Goal: Book appointment/travel/reservation

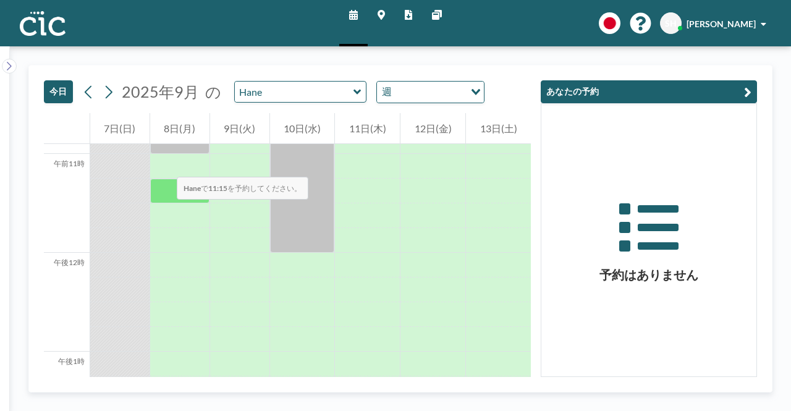
scroll to position [1050, 0]
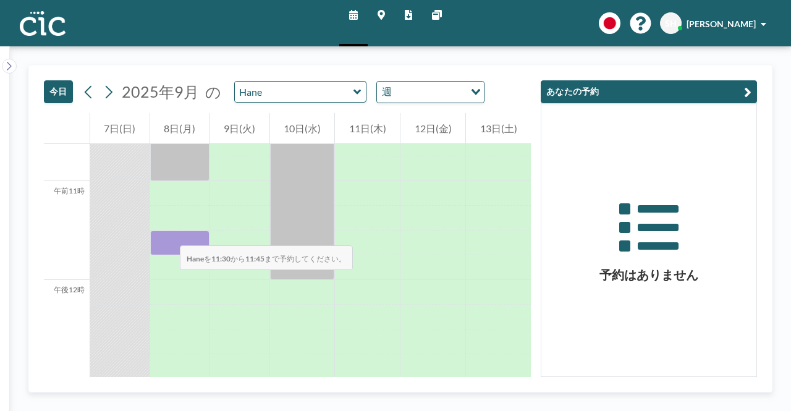
click at [167, 233] on div at bounding box center [179, 242] width 59 height 25
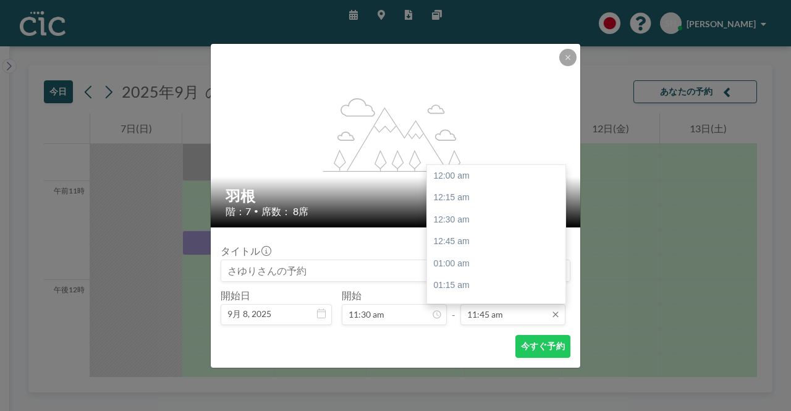
scroll to position [1033, 0]
click at [489, 318] on input "11:45 am" at bounding box center [512, 314] width 105 height 21
click at [472, 268] on div "午後12時45分" at bounding box center [499, 264] width 145 height 22
type input "12:45 pm"
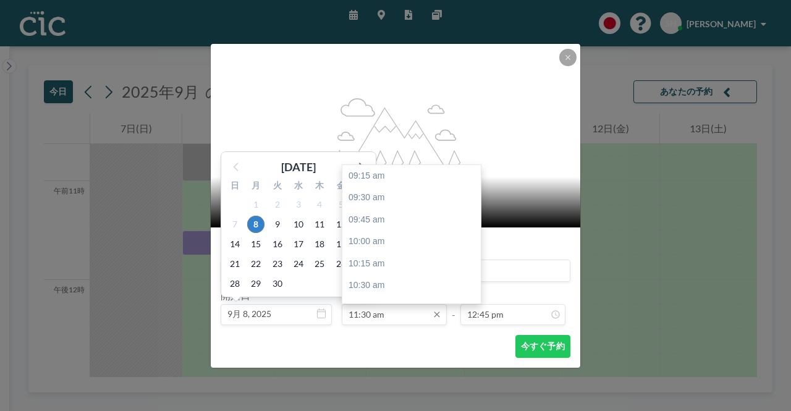
scroll to position [198, 0]
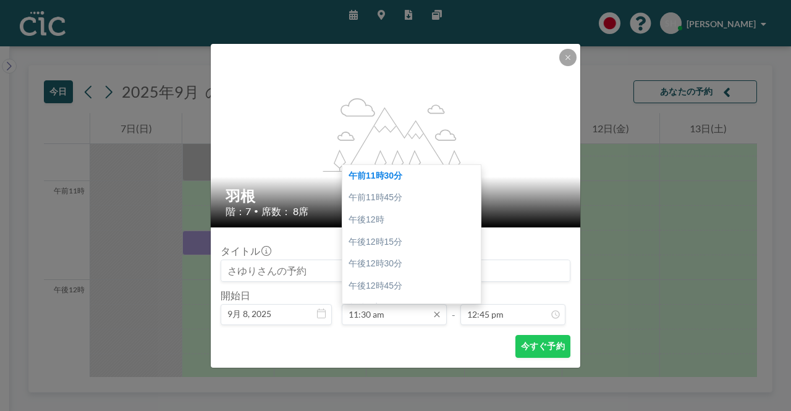
click at [395, 313] on input "11:30 am" at bounding box center [394, 314] width 105 height 21
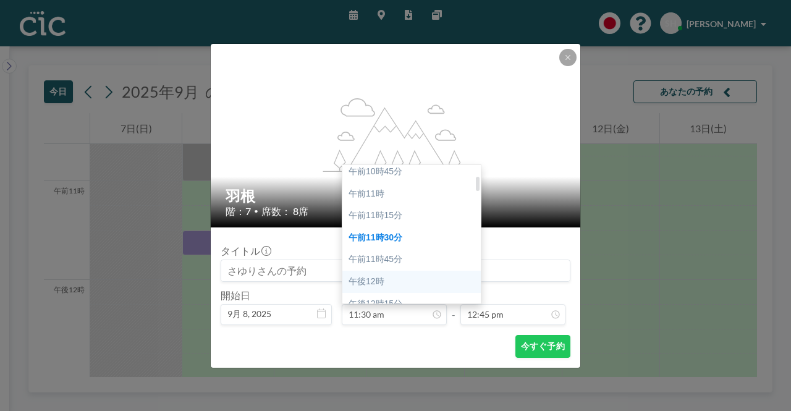
scroll to position [74, 0]
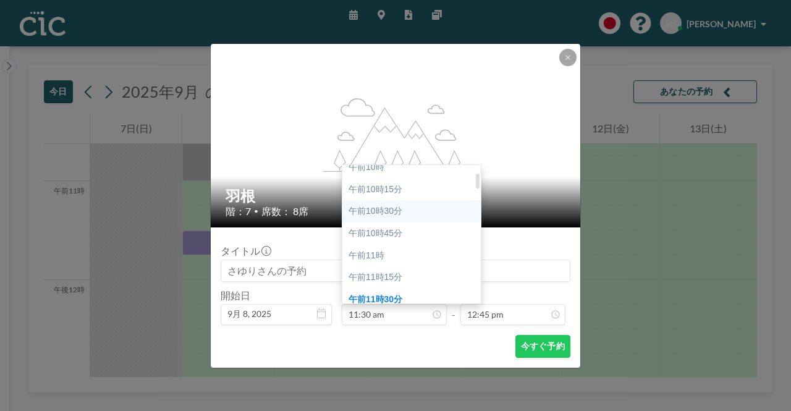
click at [390, 220] on div "午前10時30分" at bounding box center [414, 211] width 145 height 22
type input "10:30 am"
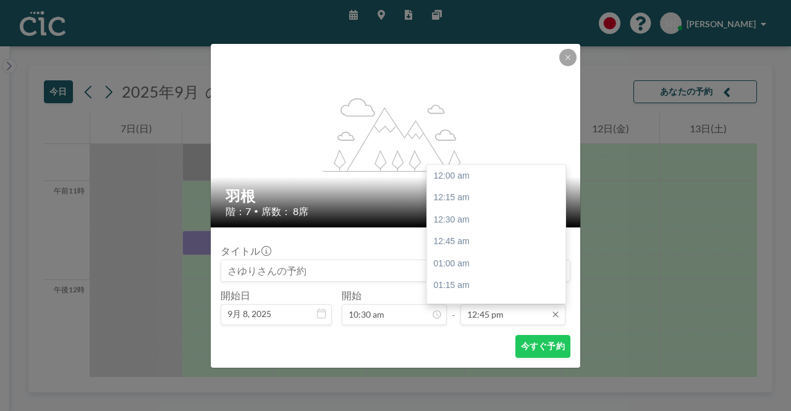
scroll to position [1121, 0]
click at [500, 315] on input "12:45 pm" at bounding box center [512, 314] width 105 height 21
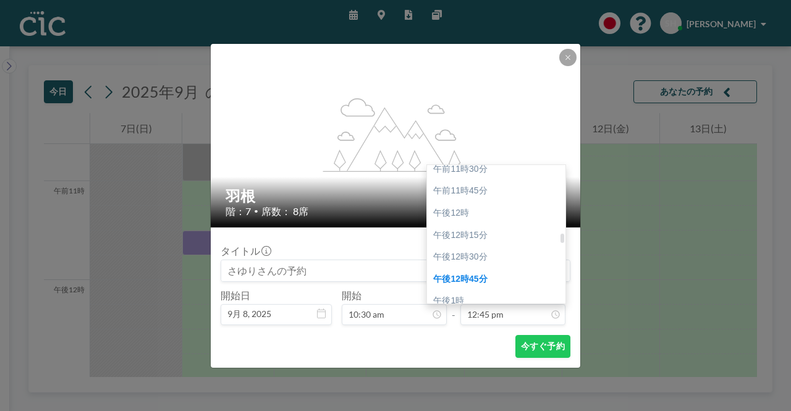
scroll to position [997, 0]
click at [467, 214] on font "午前11時45分" at bounding box center [460, 211] width 54 height 10
type input "11:45 am"
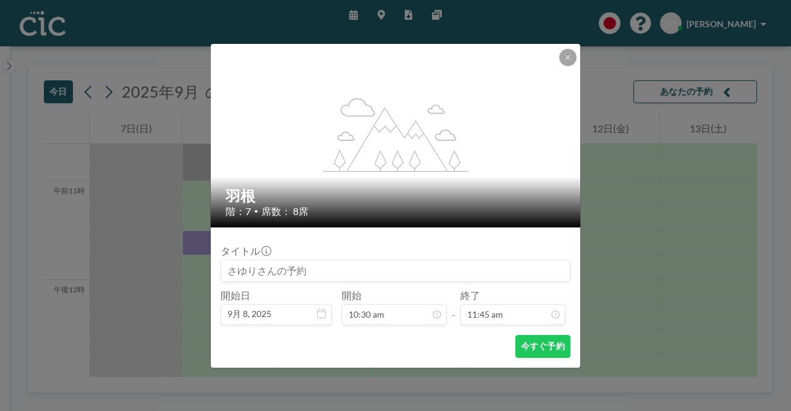
scroll to position [1033, 0]
click at [535, 344] on font "今すぐ予約" at bounding box center [543, 345] width 44 height 10
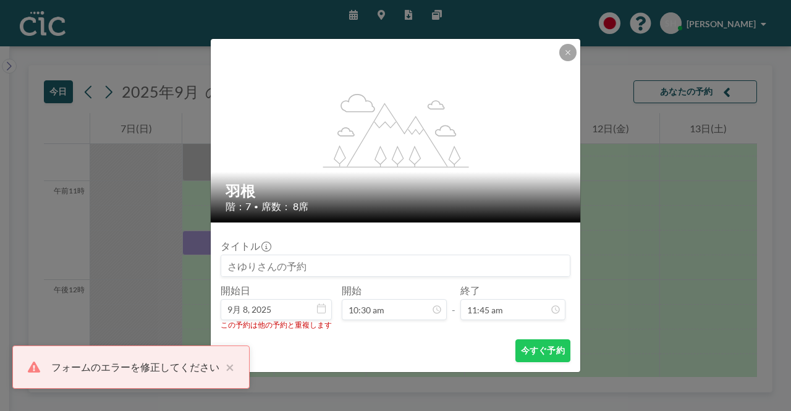
scroll to position [0, 0]
click at [568, 51] on icon at bounding box center [567, 52] width 4 height 4
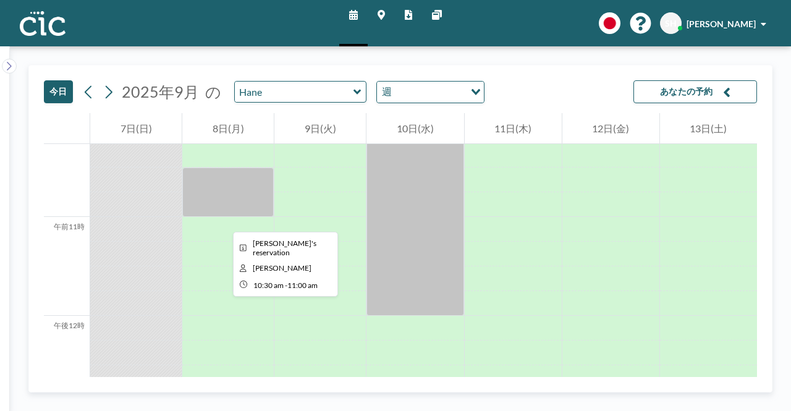
scroll to position [988, 0]
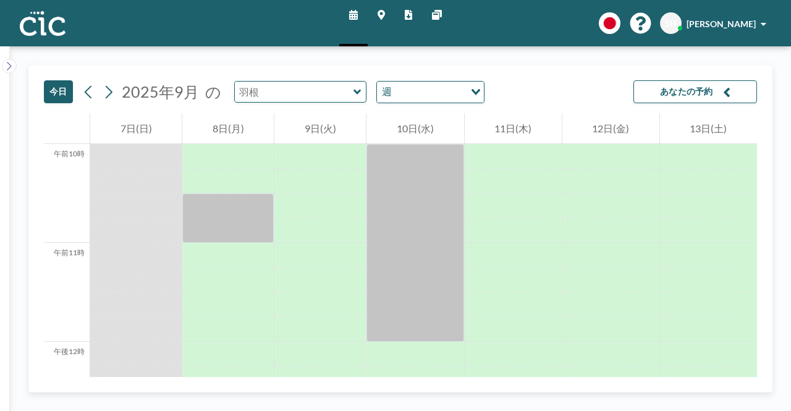
click at [295, 94] on input "text" at bounding box center [294, 92] width 119 height 20
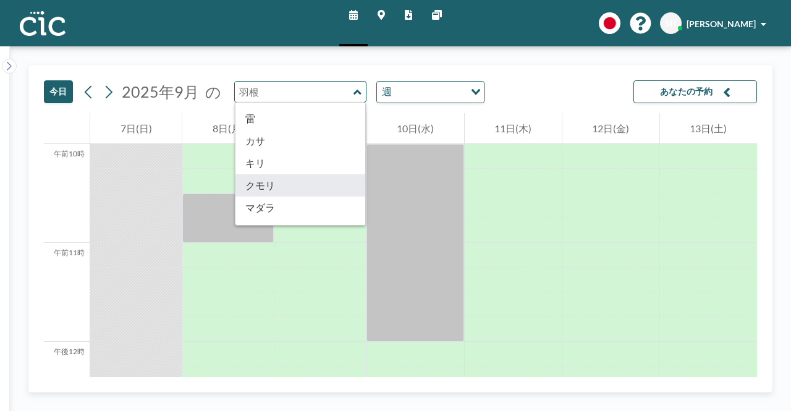
scroll to position [0, 0]
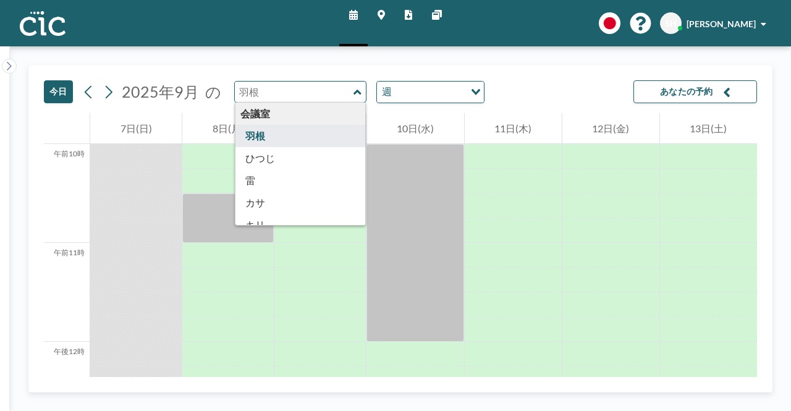
type input "Hane"
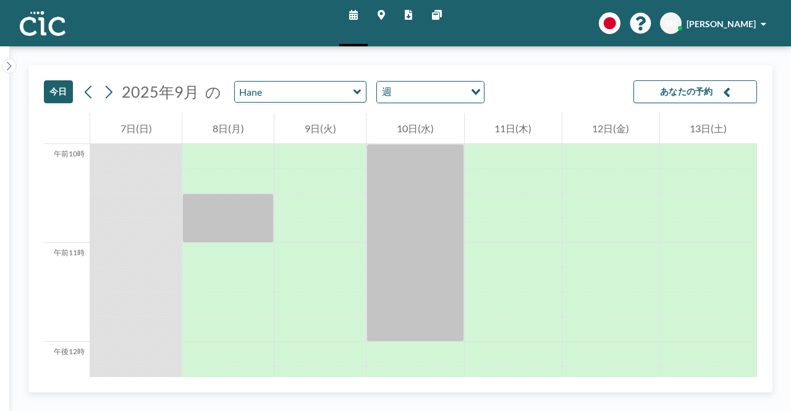
click at [584, 78] on div "[DATE] [DATE] の Hane 週 読み込み中... あなたの予約" at bounding box center [400, 89] width 713 height 48
click at [306, 86] on input "text" at bounding box center [294, 92] width 119 height 20
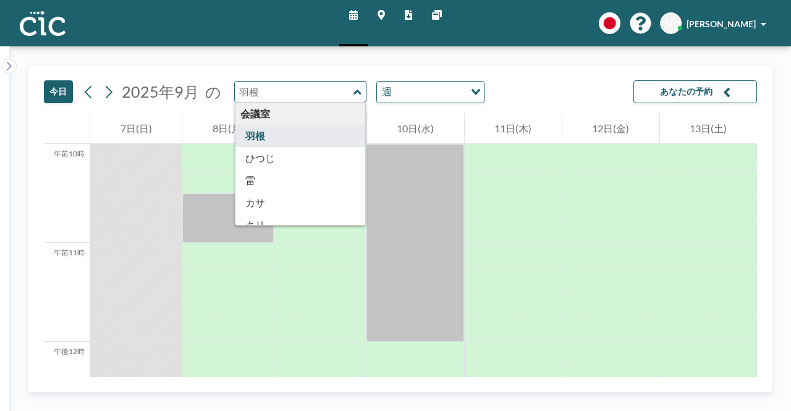
type input "Hane"
click at [525, 77] on div "[DATE] [DATE] の Hane 会議室 [PERSON_NAME] 雷 カサ キリ クモリ マダラ [PERSON_NAME] サバ 電話ボックス …" at bounding box center [400, 89] width 713 height 48
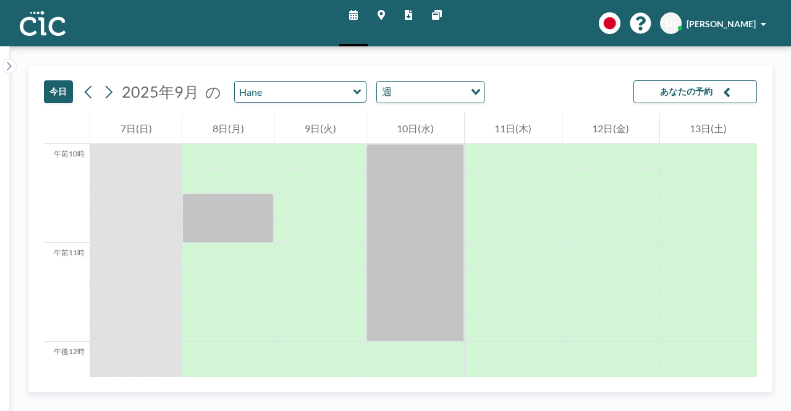
click at [524, 78] on div "[DATE] [DATE] の Hane 週 読み込み中... あなたの予約" at bounding box center [400, 89] width 713 height 48
click at [540, 91] on div "[DATE] [DATE] の Hane 週 読み込み中... あなたの予約" at bounding box center [400, 89] width 713 height 48
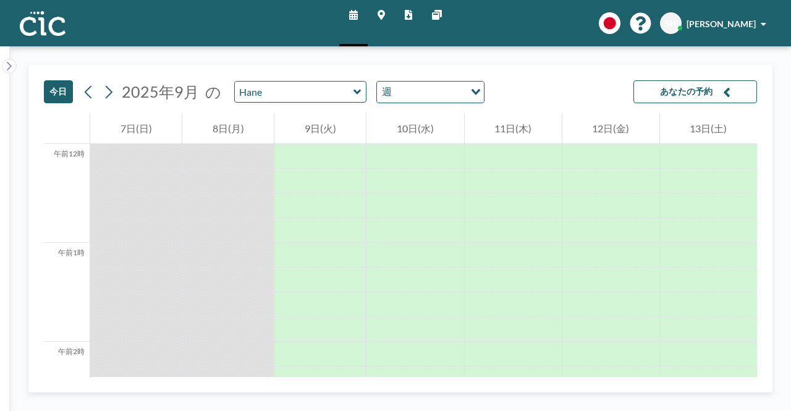
click at [550, 99] on div "[DATE] [DATE] の Hane 週 読み込み中... あなたの予約" at bounding box center [400, 89] width 713 height 48
click at [384, 17] on icon at bounding box center [380, 15] width 7 height 10
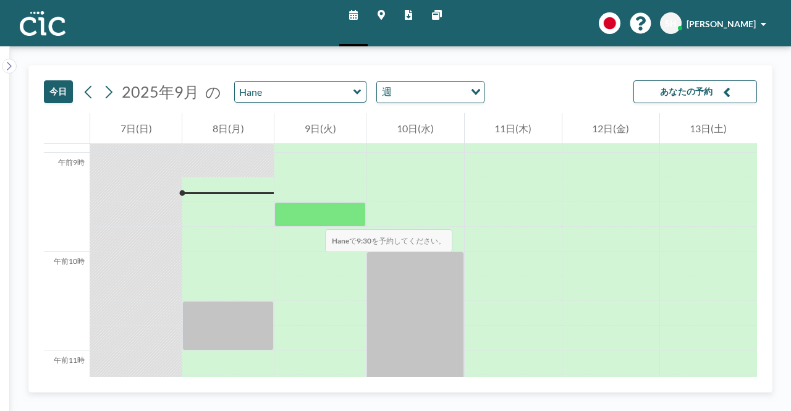
scroll to position [889, 0]
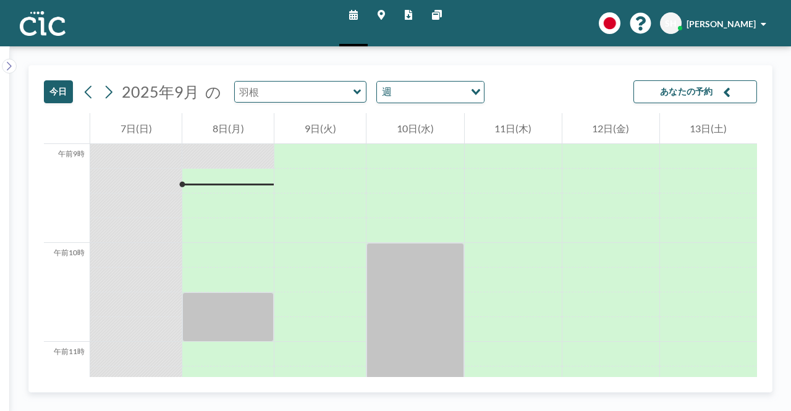
click at [296, 85] on input "text" at bounding box center [294, 92] width 119 height 20
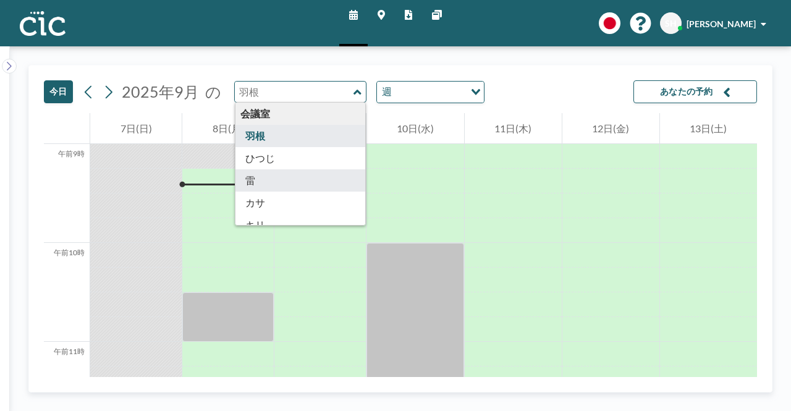
type input "Kaminari"
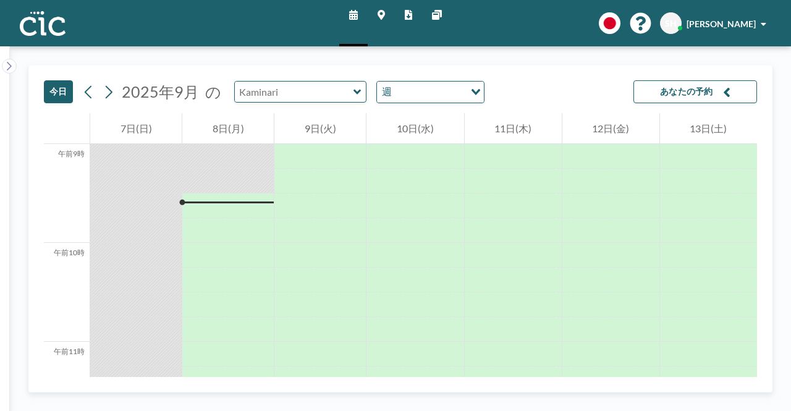
click at [343, 96] on input "text" at bounding box center [294, 92] width 119 height 20
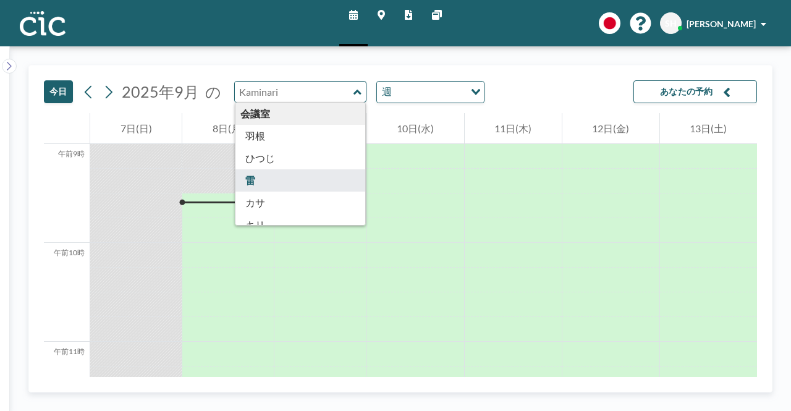
type input "Kaminari"
click at [535, 81] on div "今日 2025年9月 の Kaminari 会議室 羽根 ひつじ 雷 カサ キリ クモリ マダラ 村 入道 サバ 電話ボックス あじさい あさがお デイゴ ひ…" at bounding box center [400, 89] width 713 height 48
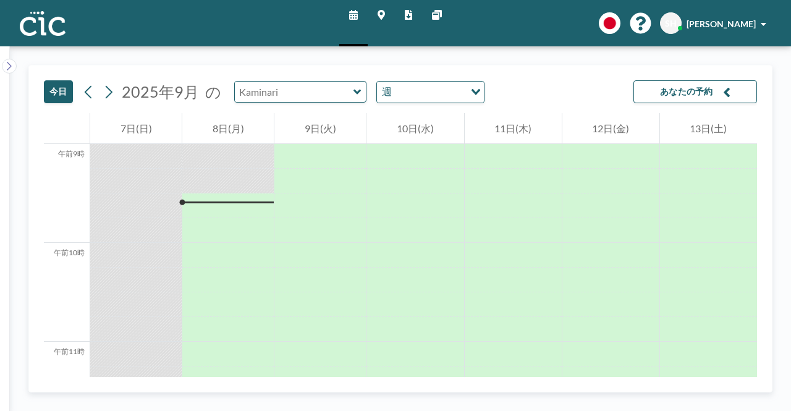
click at [328, 93] on input "text" at bounding box center [294, 92] width 119 height 20
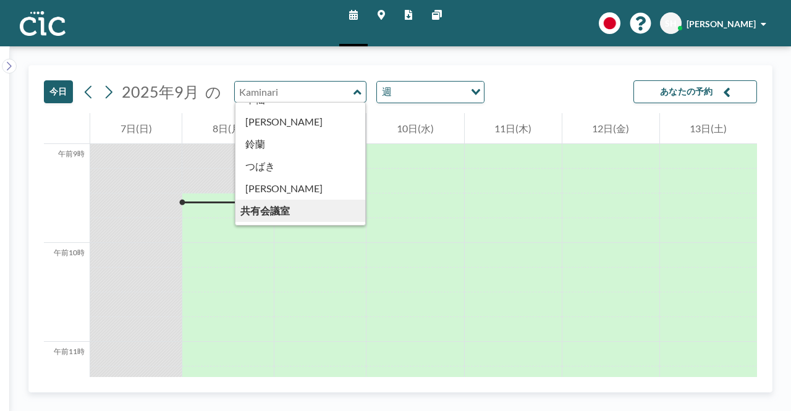
scroll to position [684, 0]
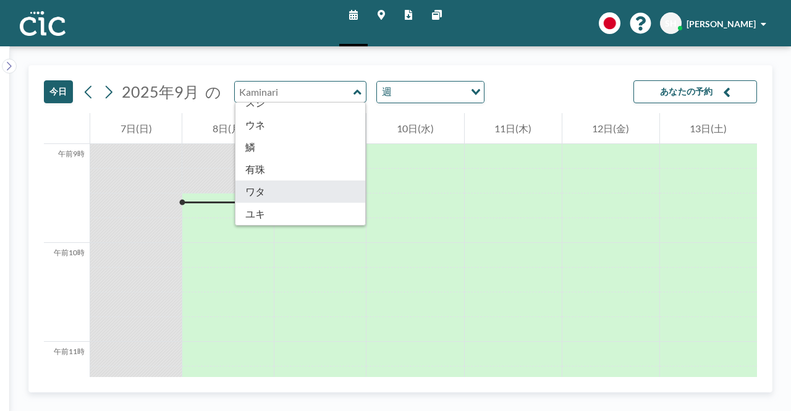
type input "Wata"
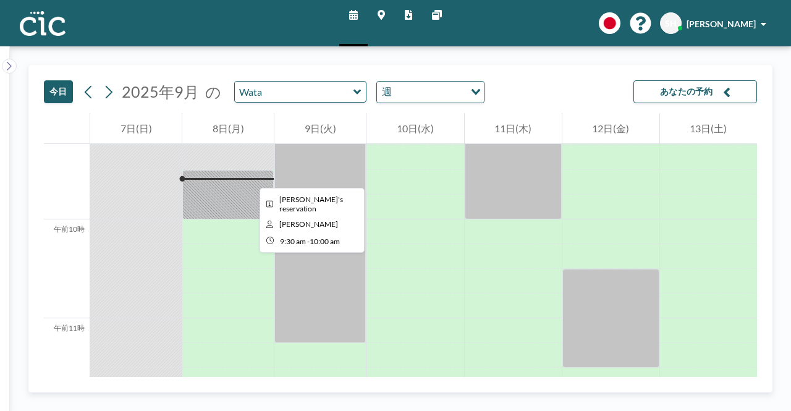
scroll to position [914, 0]
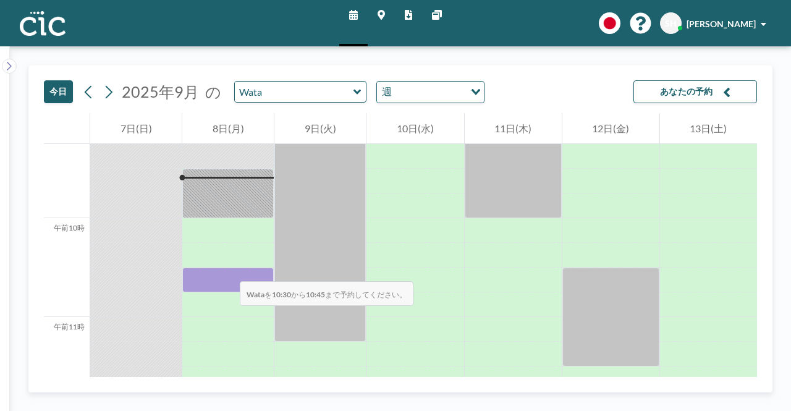
click at [227, 269] on div at bounding box center [227, 279] width 91 height 25
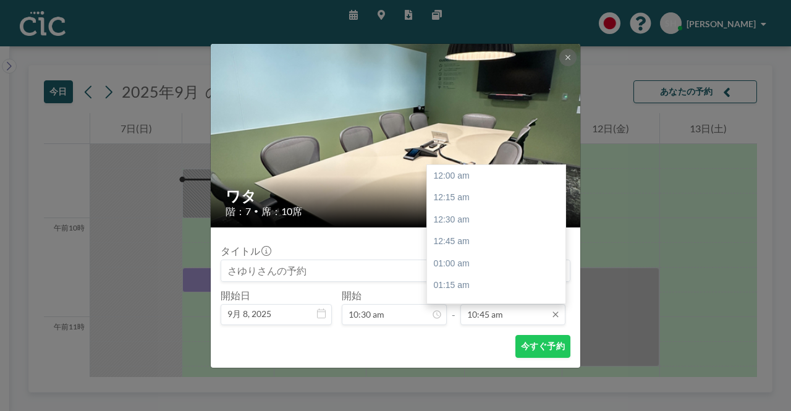
scroll to position [946, 0]
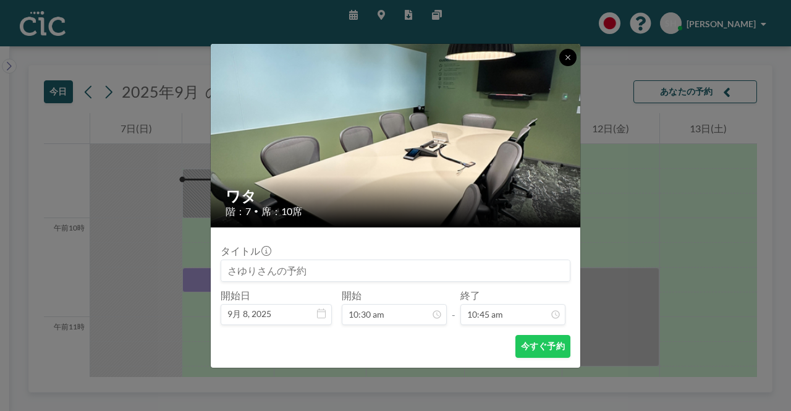
click at [565, 63] on button at bounding box center [567, 57] width 17 height 17
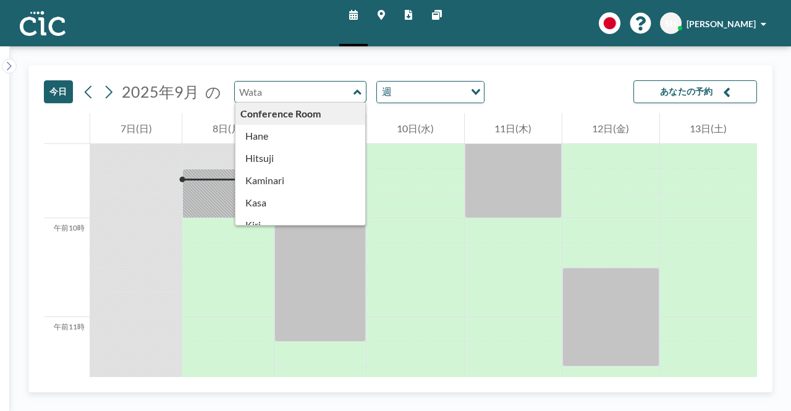
click at [345, 93] on div "Conference Room Hane Hitsuji Kaminari Kasa Kiri Kumori Madara Mura Nyudo Saba P…" at bounding box center [300, 92] width 133 height 22
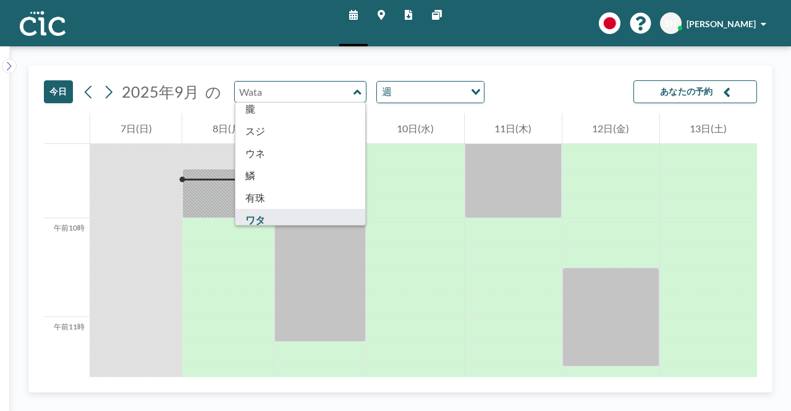
scroll to position [622, 0]
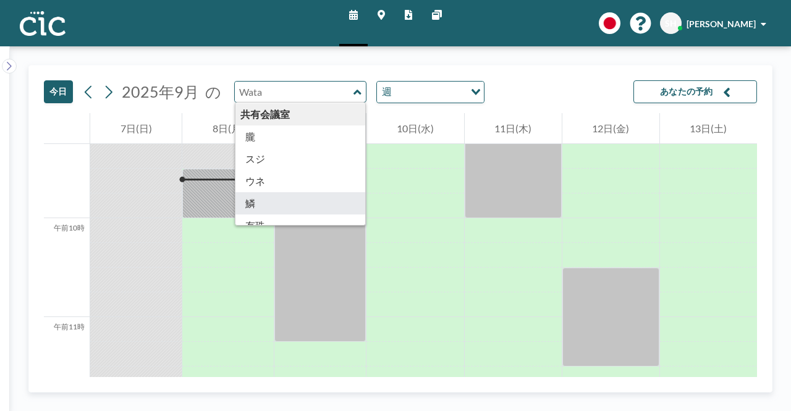
type input "Uroko"
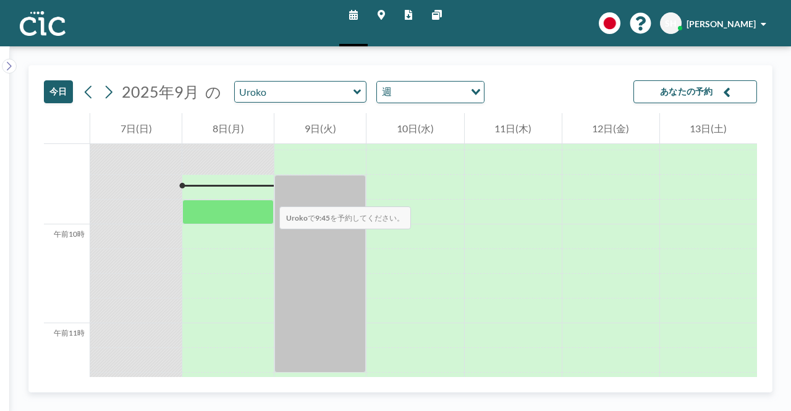
scroll to position [914, 0]
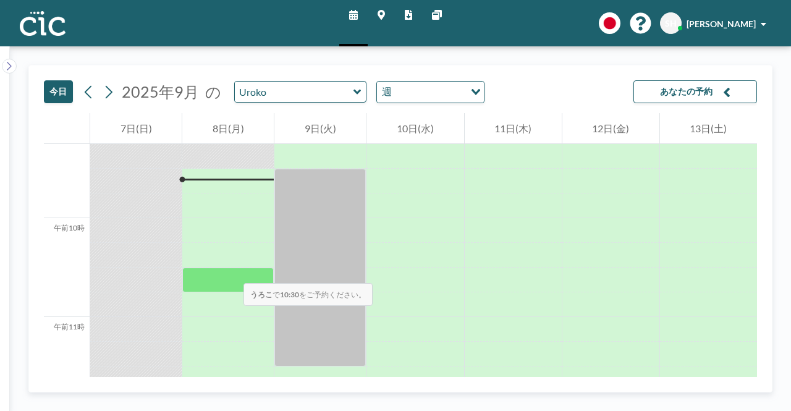
click at [231, 271] on div at bounding box center [227, 279] width 91 height 25
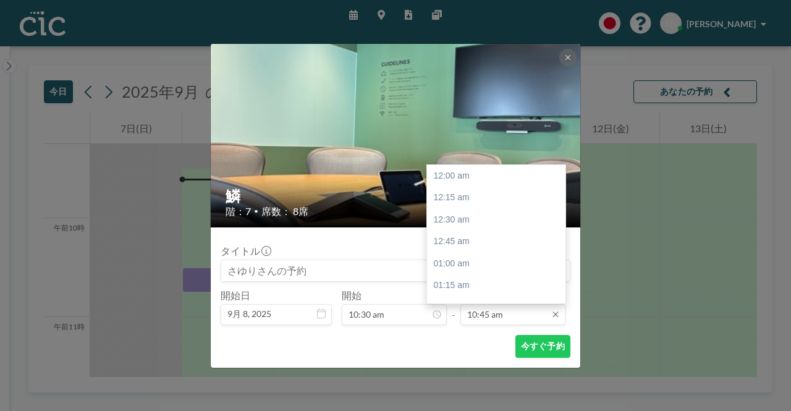
scroll to position [946, 0]
click at [527, 318] on input "10:45 am" at bounding box center [512, 314] width 105 height 21
click at [476, 259] on font "午前11時45分" at bounding box center [460, 263] width 54 height 10
type input "11:45 am"
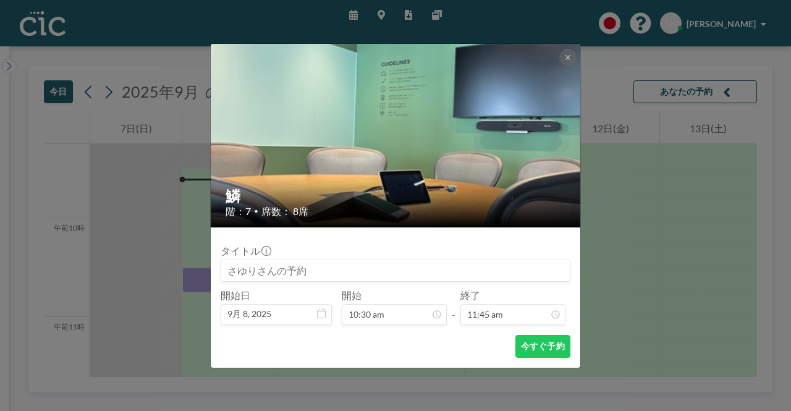
scroll to position [1033, 0]
click at [531, 349] on font "今すぐ予約" at bounding box center [543, 345] width 44 height 10
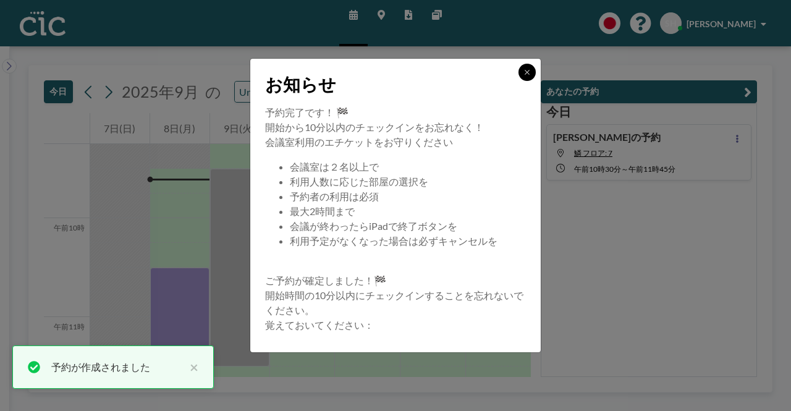
click at [528, 76] on icon at bounding box center [526, 72] width 7 height 7
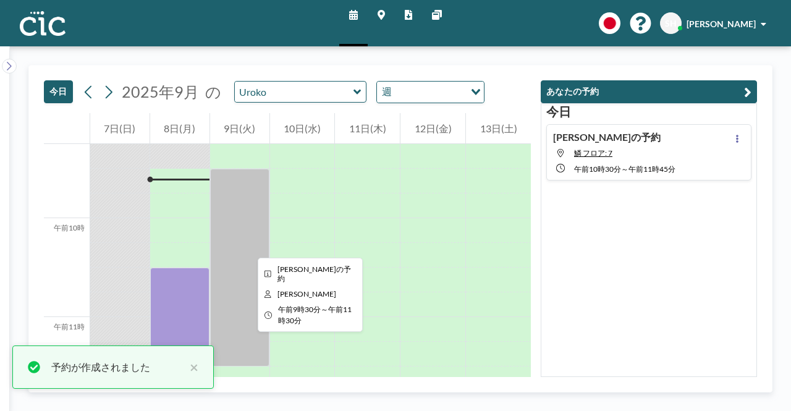
scroll to position [1038, 0]
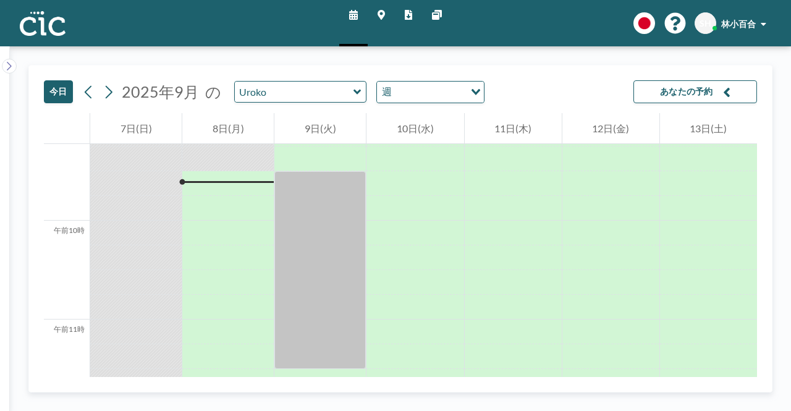
scroll to position [914, 0]
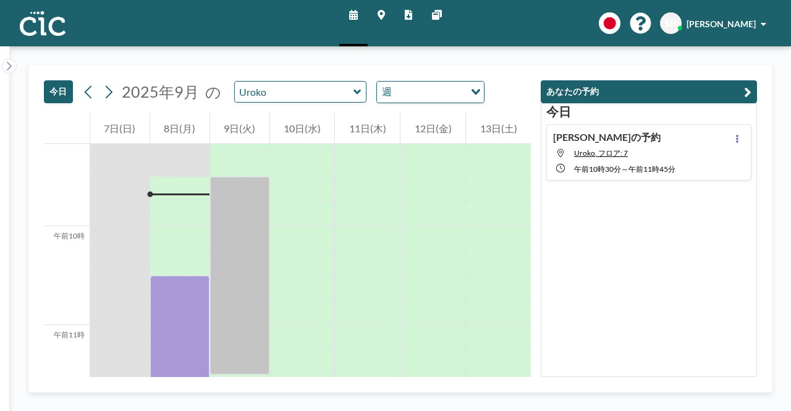
scroll to position [914, 0]
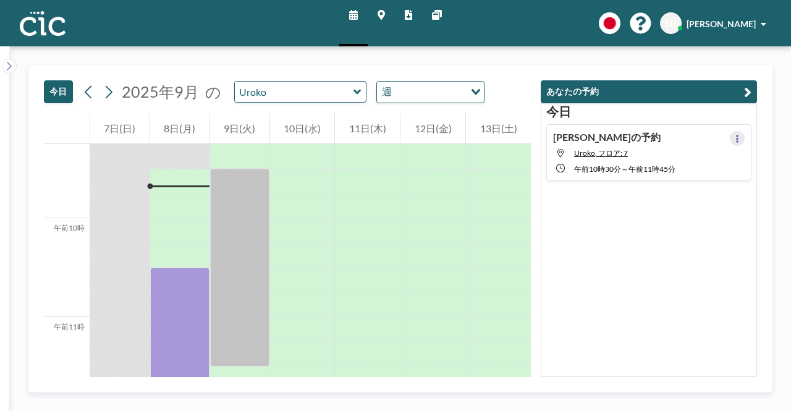
click at [734, 136] on icon at bounding box center [736, 139] width 5 height 8
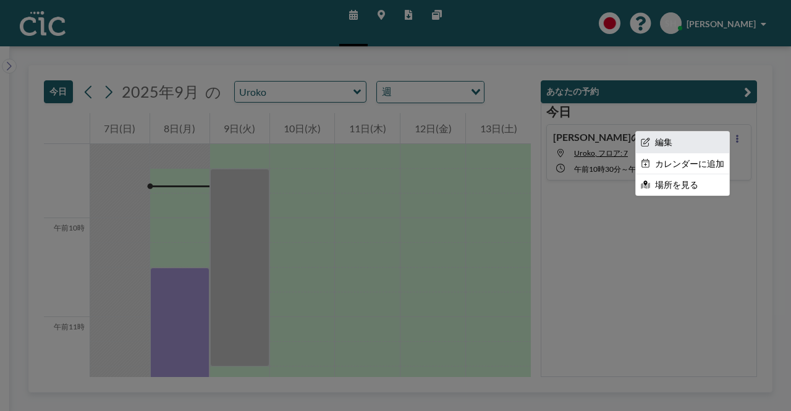
click at [663, 146] on font "編集" at bounding box center [663, 141] width 17 height 10
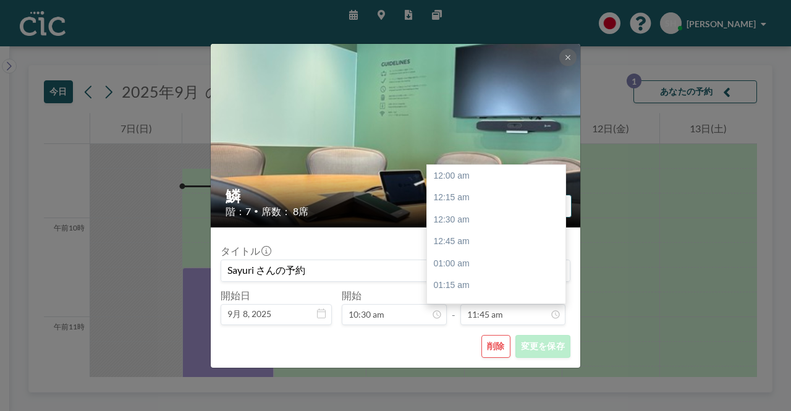
scroll to position [1033, 0]
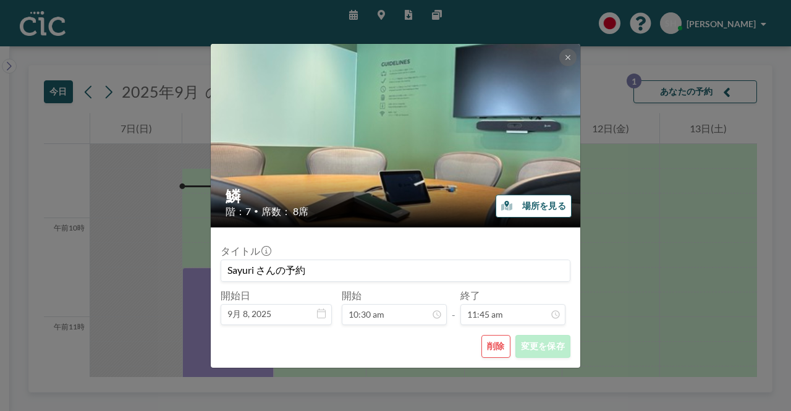
click at [495, 345] on font "削除" at bounding box center [496, 345] width 18 height 10
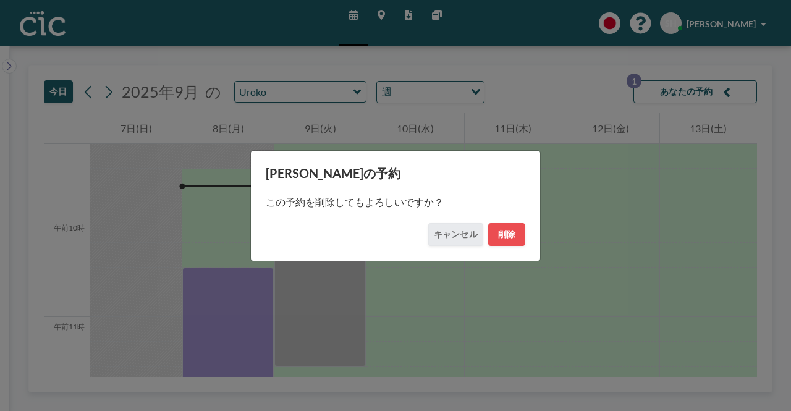
click at [517, 246] on div "さゆりさんの予約 この予約を削除してもよろしいですか？ キャンセル 削除" at bounding box center [395, 205] width 290 height 111
click at [517, 237] on button "削除" at bounding box center [506, 234] width 37 height 23
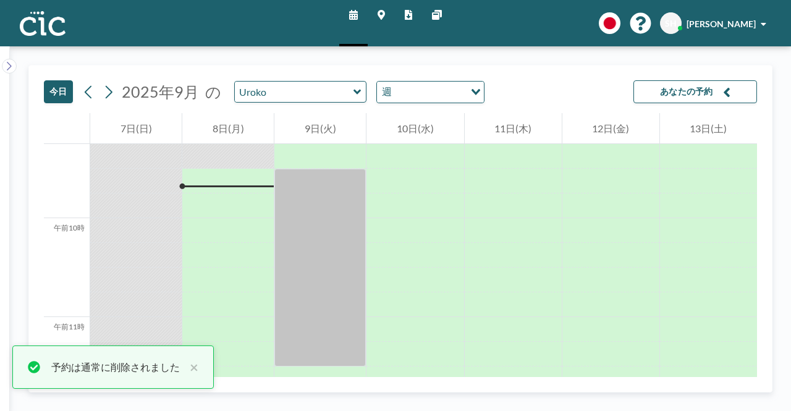
click at [556, 99] on div "今日 2025年9月 の Uroko 週 読み込み中... あなたの予約" at bounding box center [400, 89] width 713 height 48
